Goal: Register for event/course

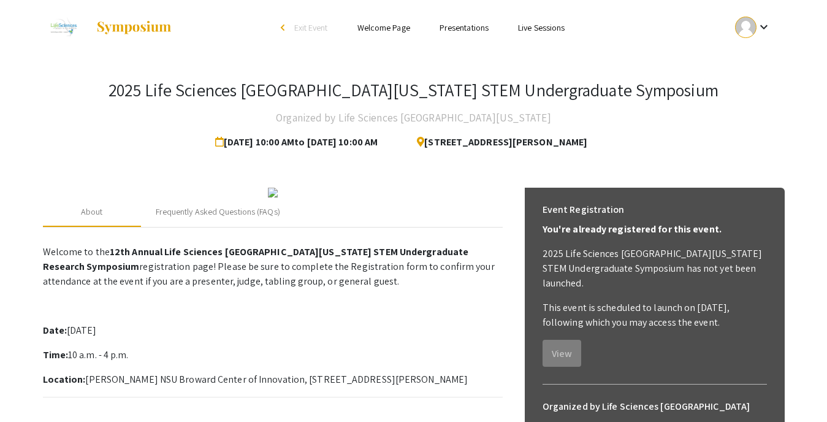
click at [377, 22] on link "Welcome Page" at bounding box center [383, 27] width 53 height 11
click at [386, 29] on link "Welcome Page" at bounding box center [383, 27] width 53 height 11
click at [462, 28] on link "Presentations" at bounding box center [463, 27] width 49 height 11
click at [461, 26] on link "Presentations" at bounding box center [463, 27] width 49 height 11
click at [531, 28] on link "Live Sessions" at bounding box center [541, 27] width 47 height 11
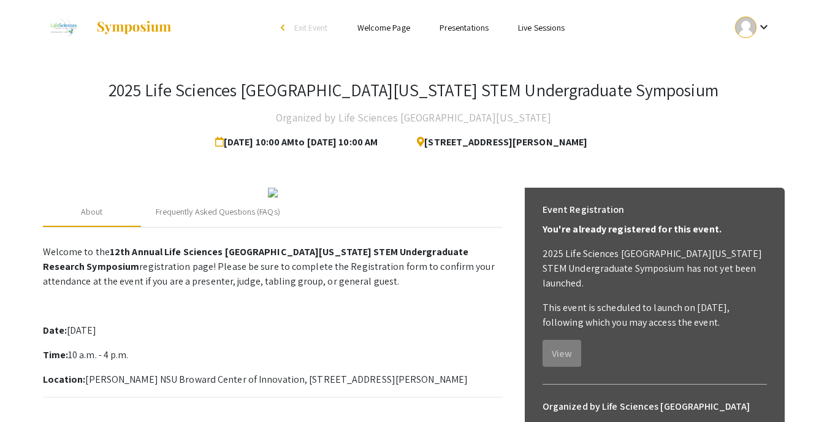
click at [462, 28] on link "Presentations" at bounding box center [463, 27] width 49 height 11
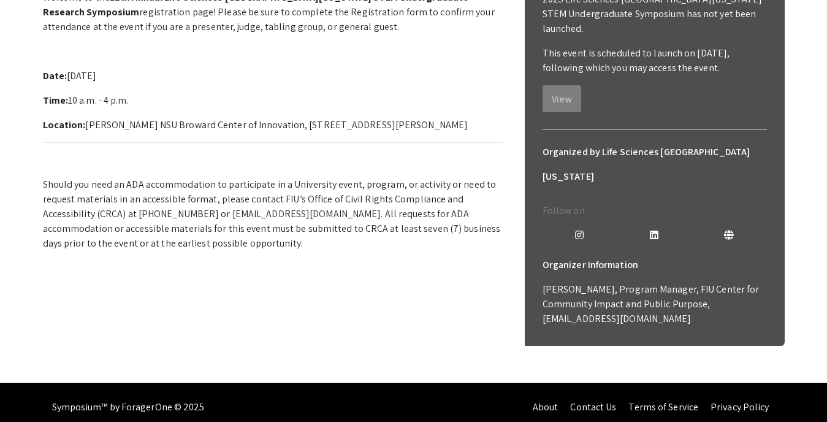
scroll to position [236, 0]
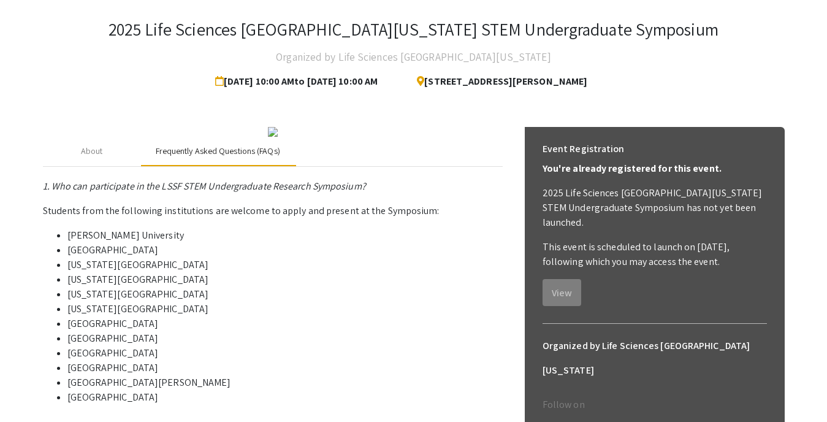
scroll to position [0, 0]
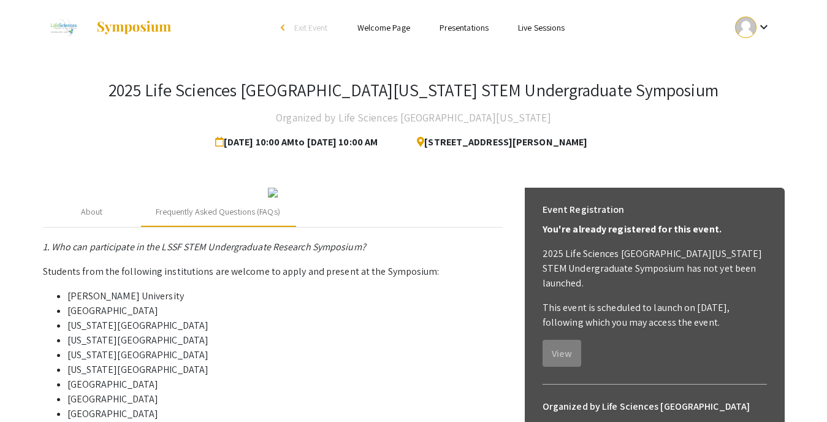
click at [399, 27] on link "Welcome Page" at bounding box center [383, 27] width 53 height 11
click at [462, 27] on link "Presentations" at bounding box center [463, 27] width 49 height 11
click at [539, 27] on link "Live Sessions" at bounding box center [541, 27] width 47 height 11
click at [764, 30] on mat-icon "keyboard_arrow_down" at bounding box center [763, 27] width 15 height 15
click at [761, 61] on button "My Account" at bounding box center [760, 60] width 75 height 29
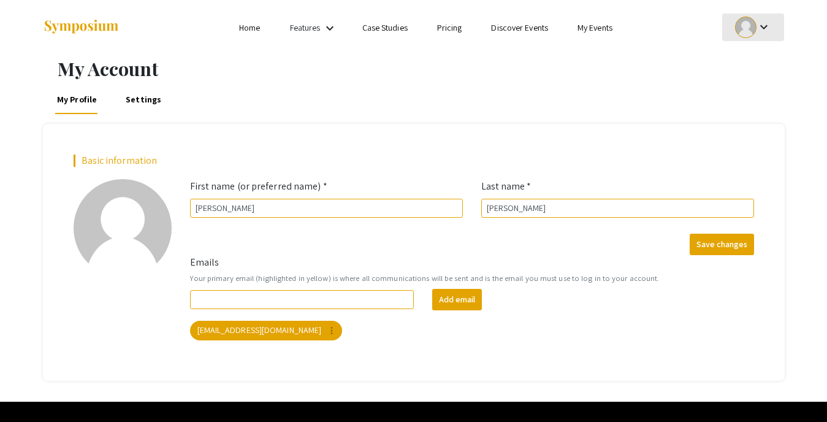
click at [759, 23] on mat-icon "keyboard_arrow_down" at bounding box center [763, 27] width 15 height 15
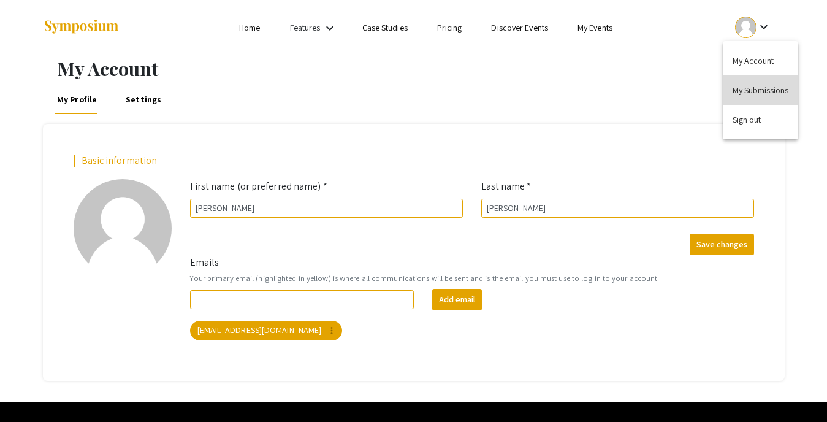
click at [757, 91] on button "My Submissions" at bounding box center [760, 89] width 75 height 29
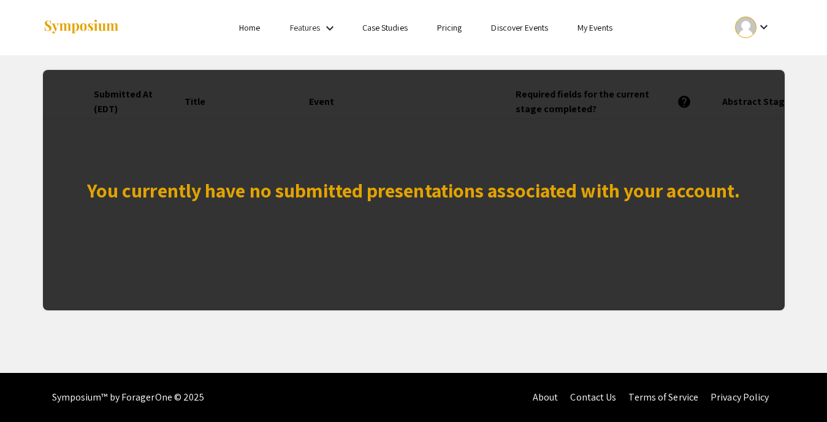
click at [591, 29] on link "My Events" at bounding box center [594, 27] width 35 height 11
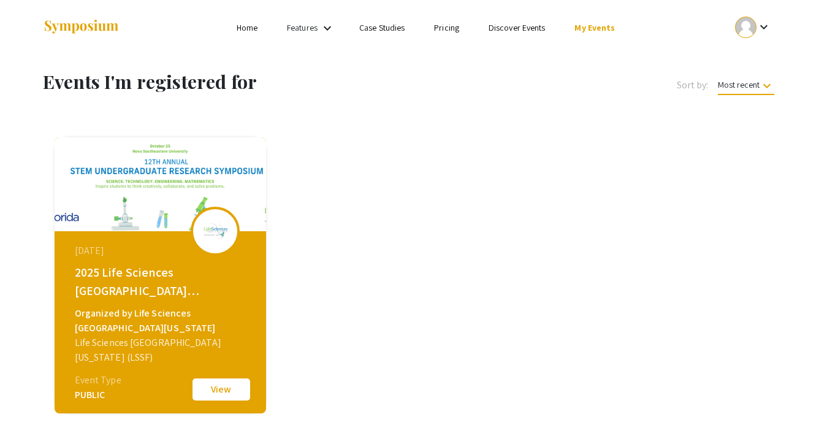
click at [209, 385] on button "View" at bounding box center [221, 389] width 61 height 26
